Goal: Task Accomplishment & Management: Manage account settings

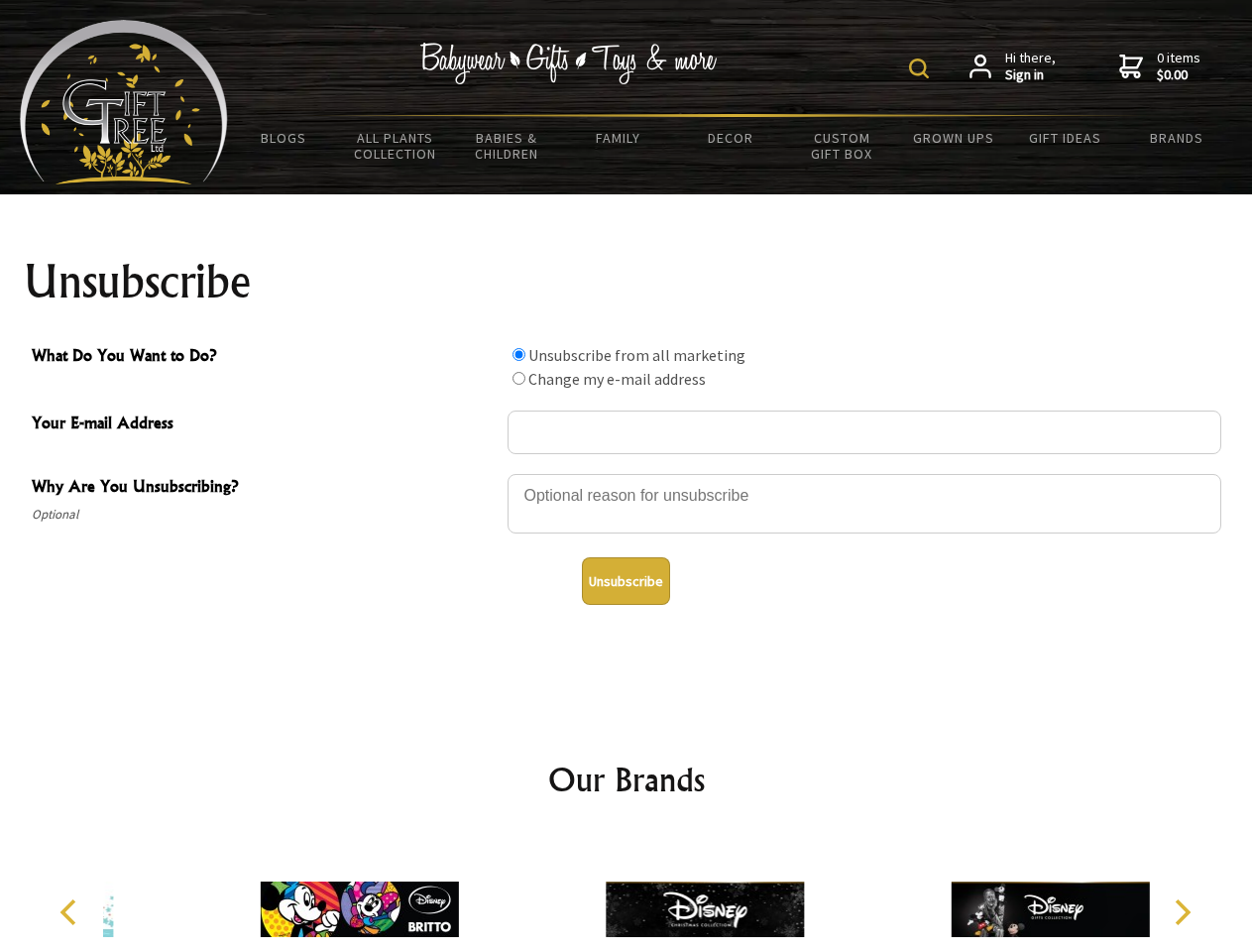
click at [922, 69] on img at bounding box center [919, 69] width 20 height 20
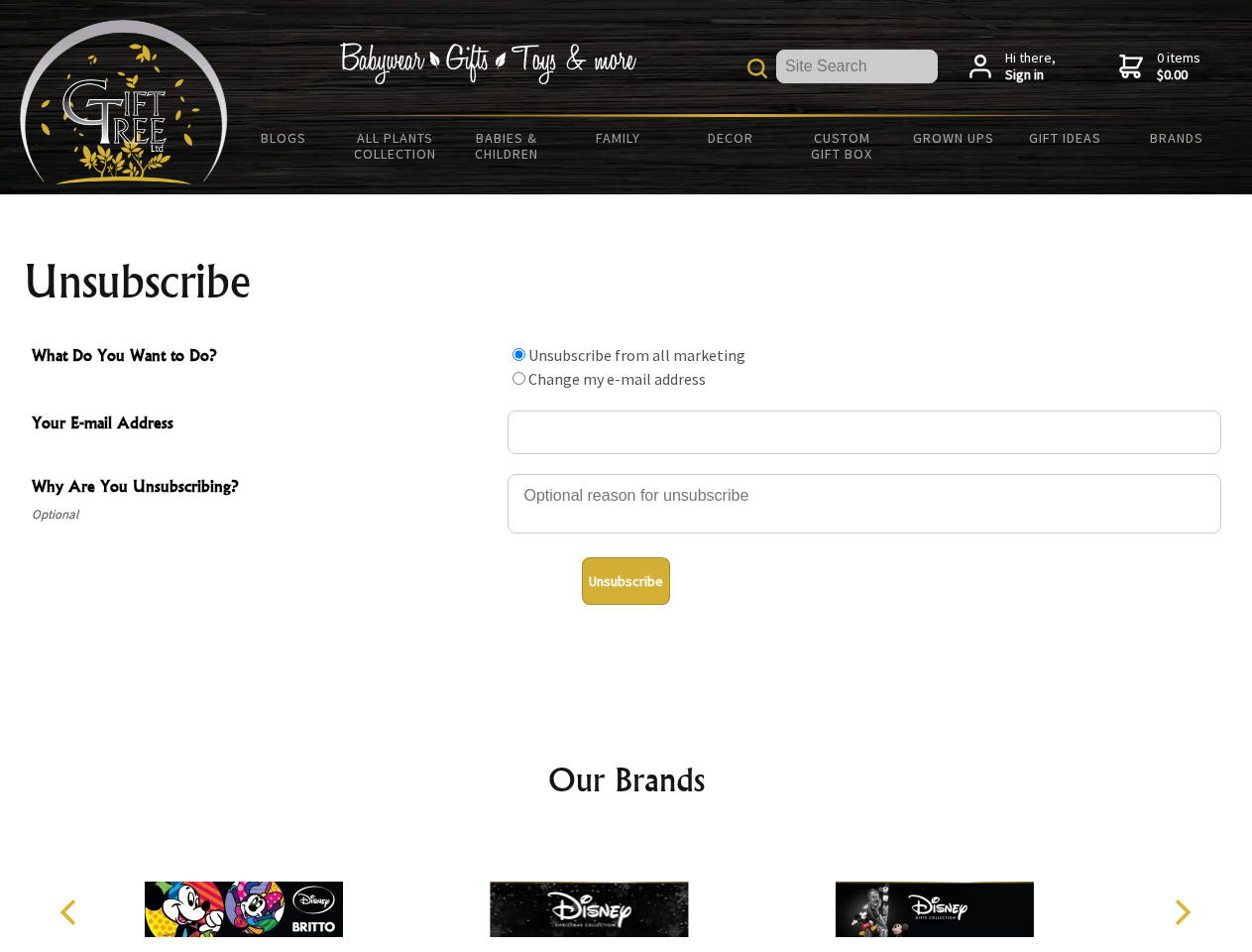
click at [626, 473] on div at bounding box center [865, 507] width 714 height 70
click at [519, 354] on input "What Do You Want to Do?" at bounding box center [519, 354] width 13 height 13
click at [519, 377] on input "What Do You Want to Do?" at bounding box center [519, 377] width 13 height 13
click at [626, 581] on button "Unsubscribe" at bounding box center [626, 582] width 89 height 48
click at [626, 893] on img at bounding box center [589, 908] width 198 height 148
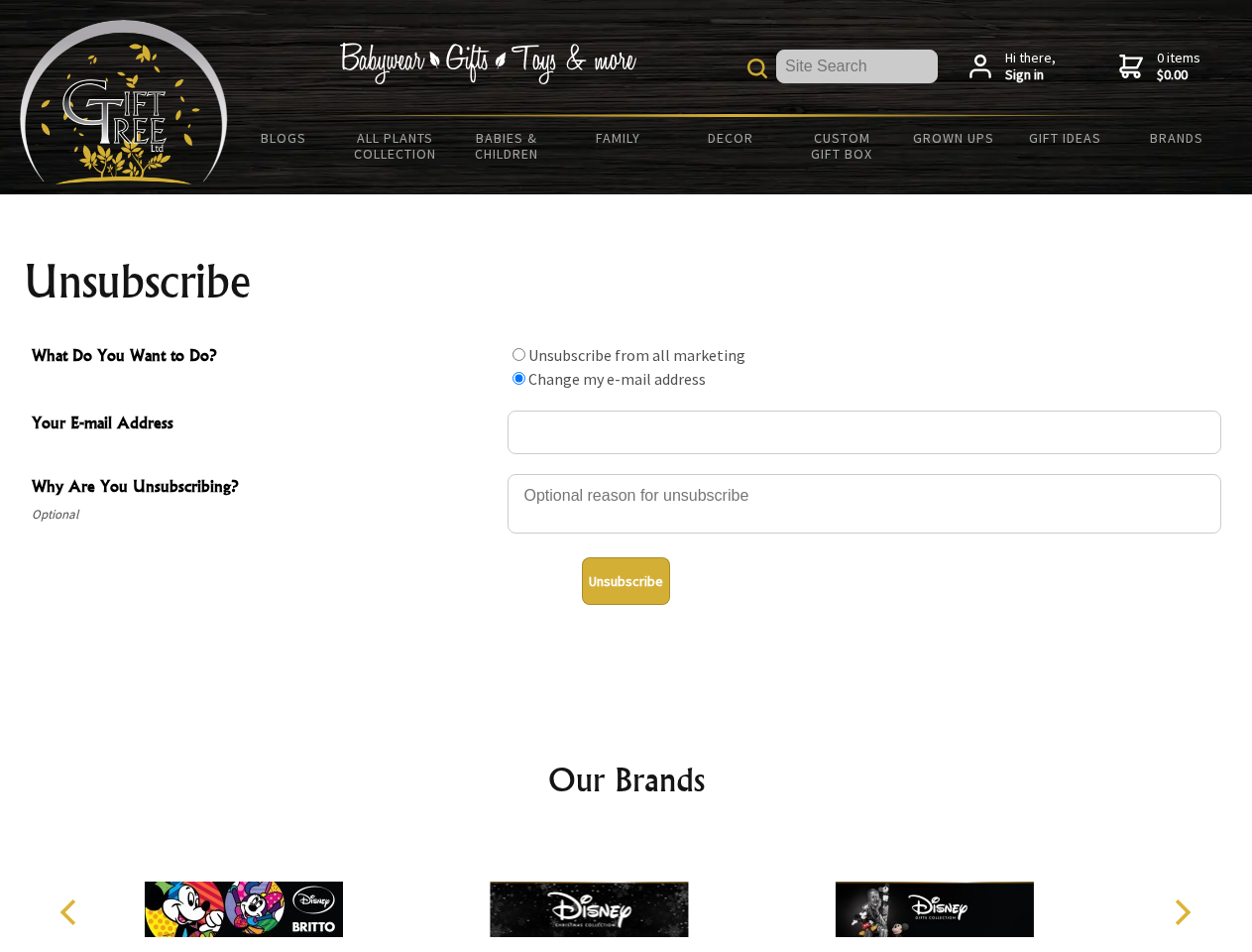
click at [72, 912] on icon "Previous" at bounding box center [71, 912] width 26 height 26
radio input "true"
